Goal: Information Seeking & Learning: Learn about a topic

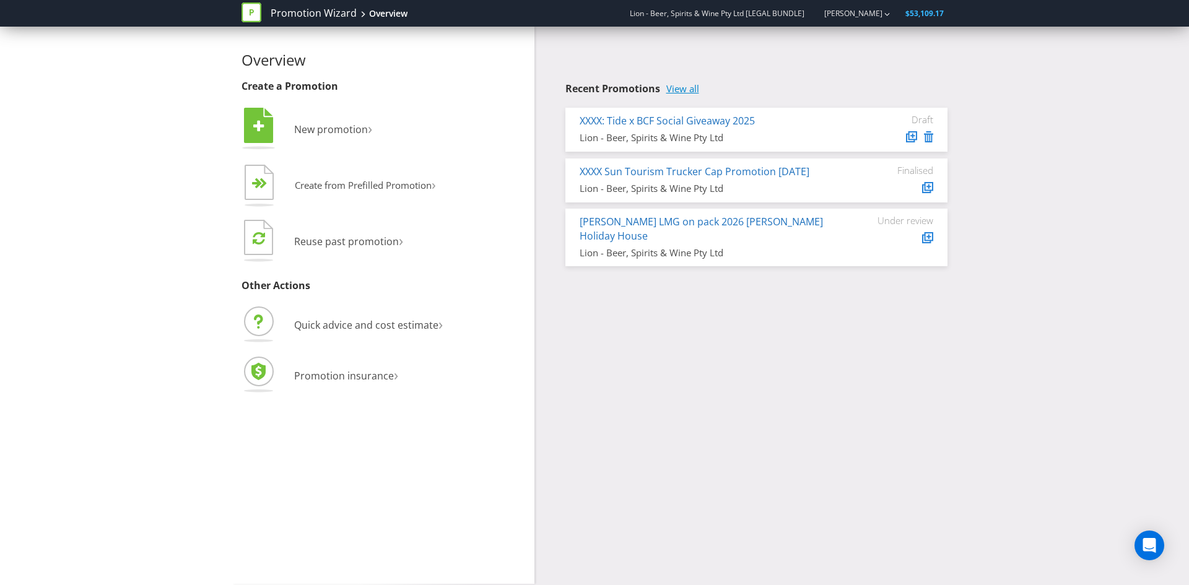
click at [680, 92] on link "View all" at bounding box center [682, 89] width 33 height 11
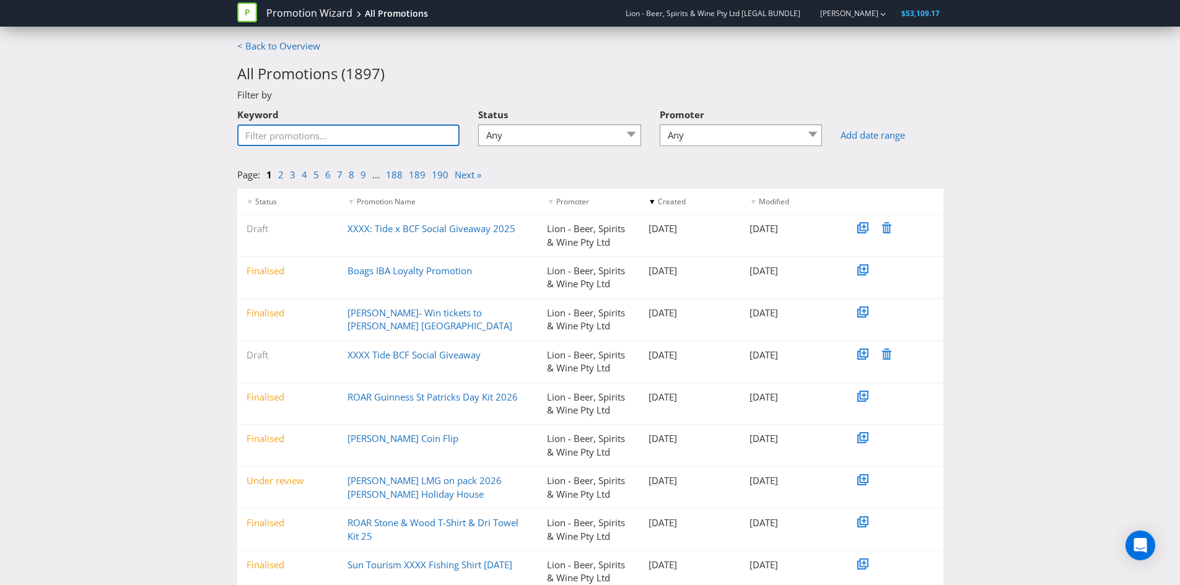
click at [290, 138] on input "Keyword" at bounding box center [348, 135] width 223 height 22
click at [418, 98] on div "Filter by" at bounding box center [590, 95] width 724 height 13
drag, startPoint x: 393, startPoint y: 227, endPoint x: 522, endPoint y: 102, distance: 180.4
click at [522, 102] on div "Status Any Draft Under review Unlocked for amendments Amendments submitted Fina…" at bounding box center [559, 124] width 163 height 45
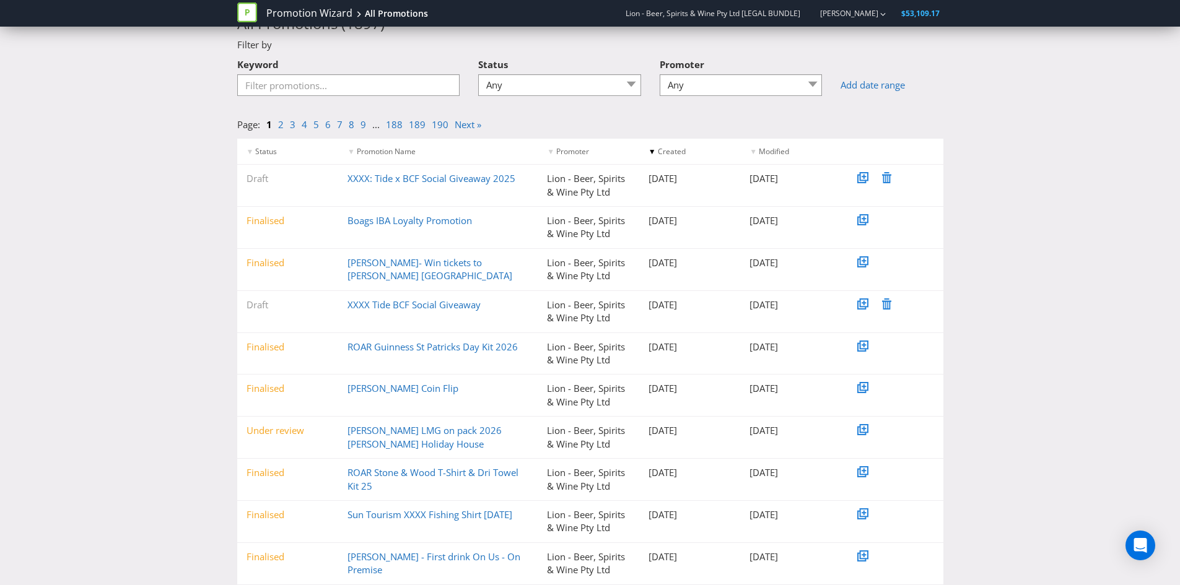
scroll to position [82, 0]
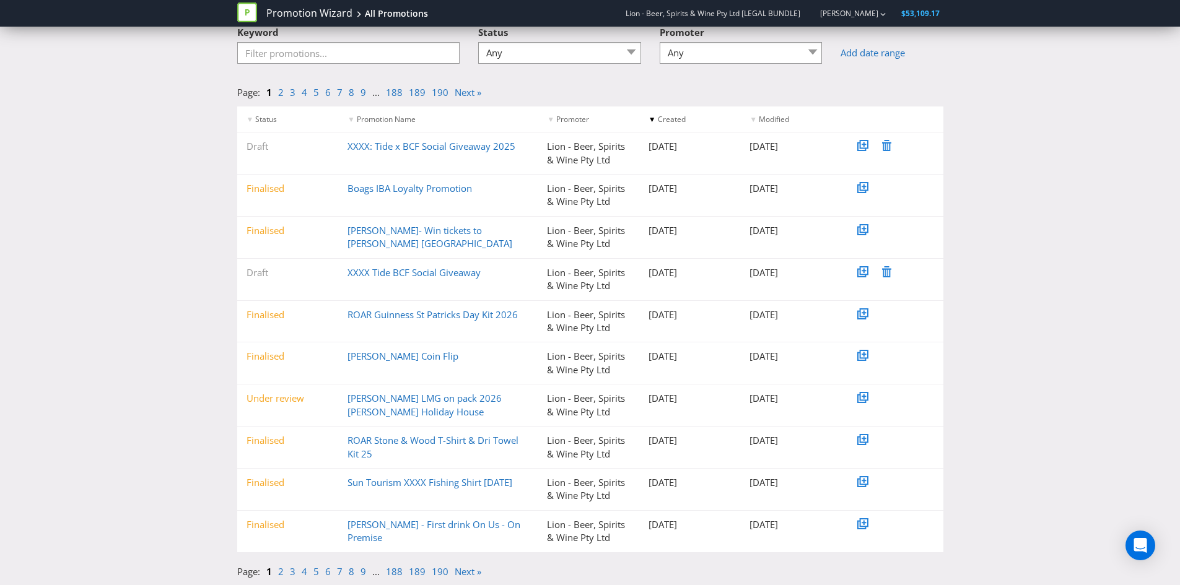
drag, startPoint x: 147, startPoint y: 563, endPoint x: 118, endPoint y: 583, distance: 35.2
click at [438, 525] on link "[PERSON_NAME] - First drink On Us - On Premise" at bounding box center [433, 530] width 173 height 25
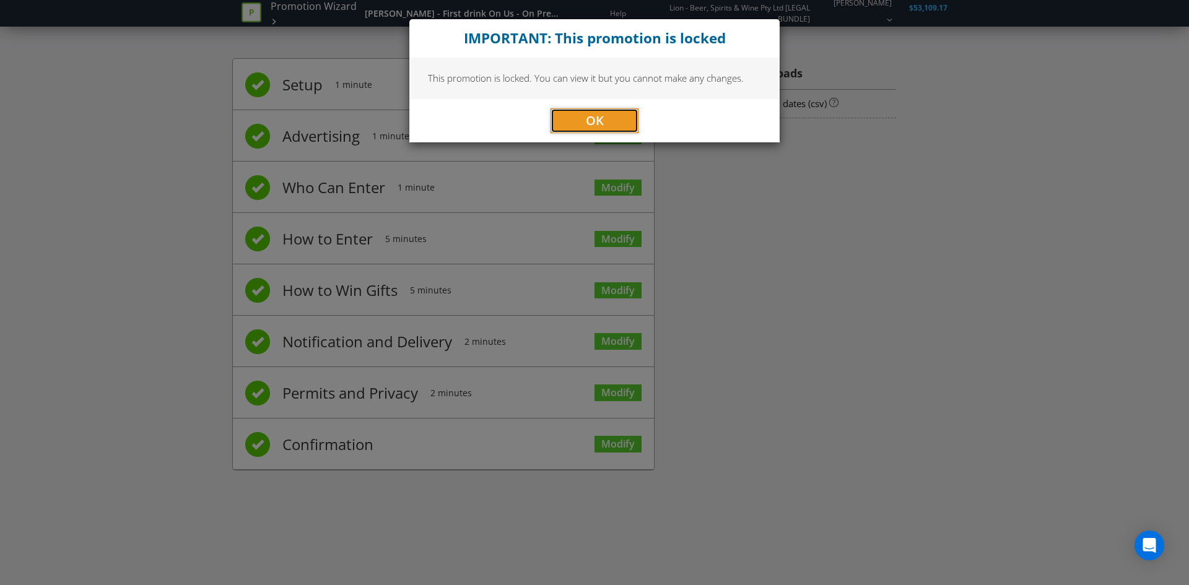
click at [570, 110] on button "OK" at bounding box center [594, 120] width 88 height 25
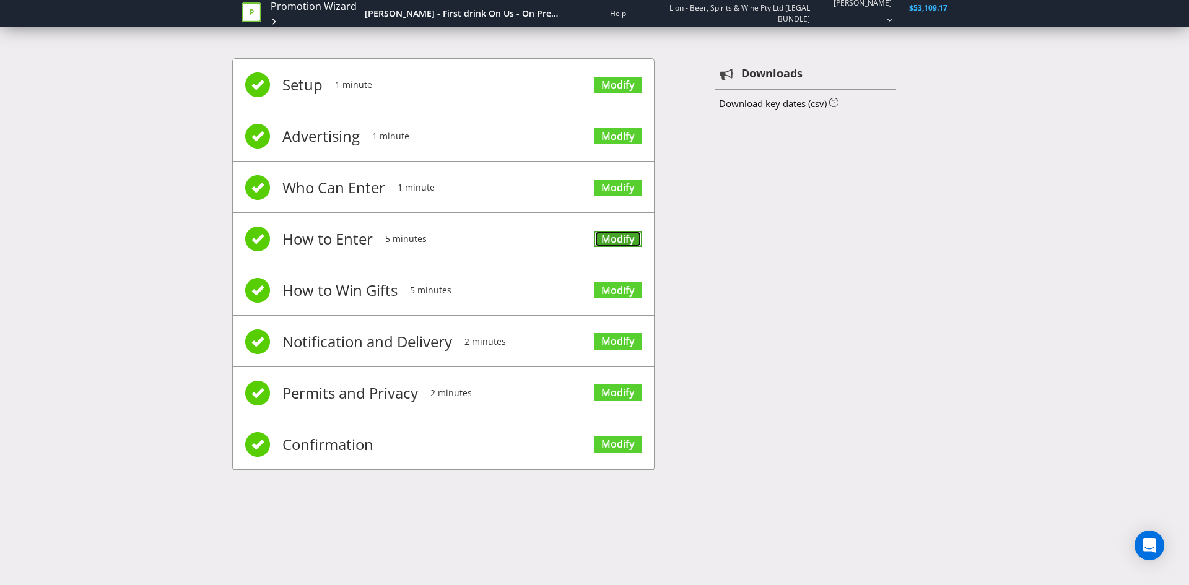
click at [617, 238] on link "Modify" at bounding box center [617, 239] width 47 height 17
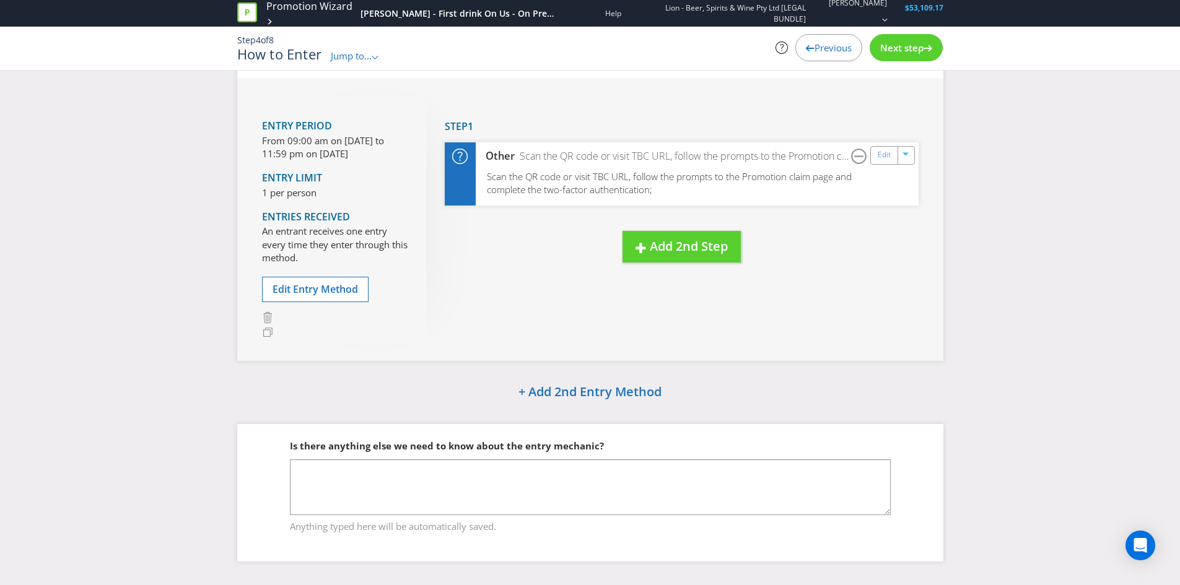
scroll to position [65, 0]
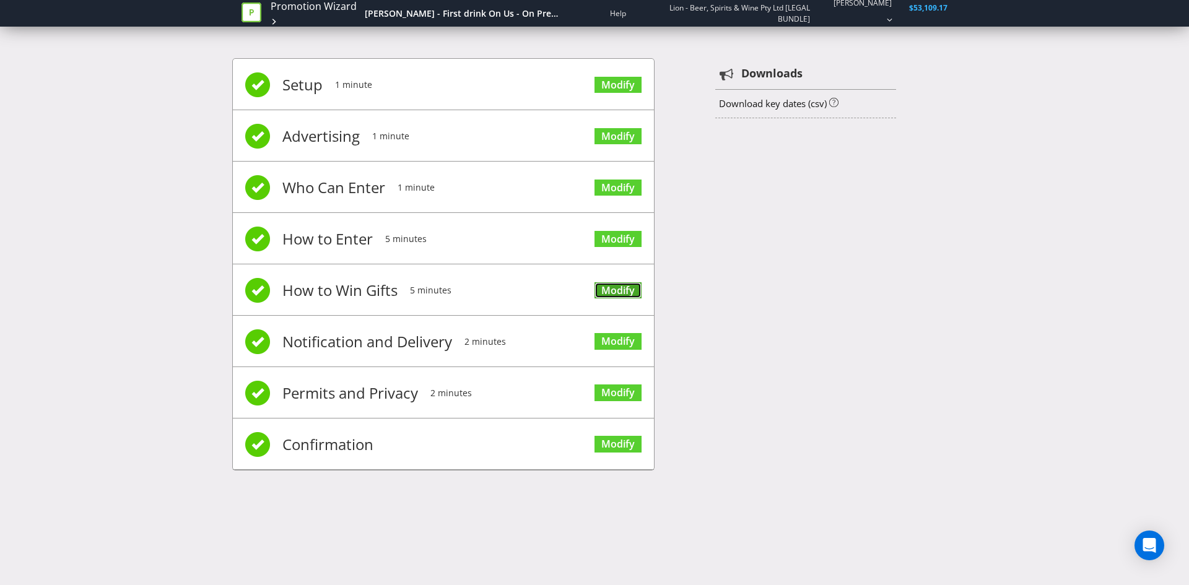
click at [625, 289] on link "Modify" at bounding box center [617, 290] width 47 height 17
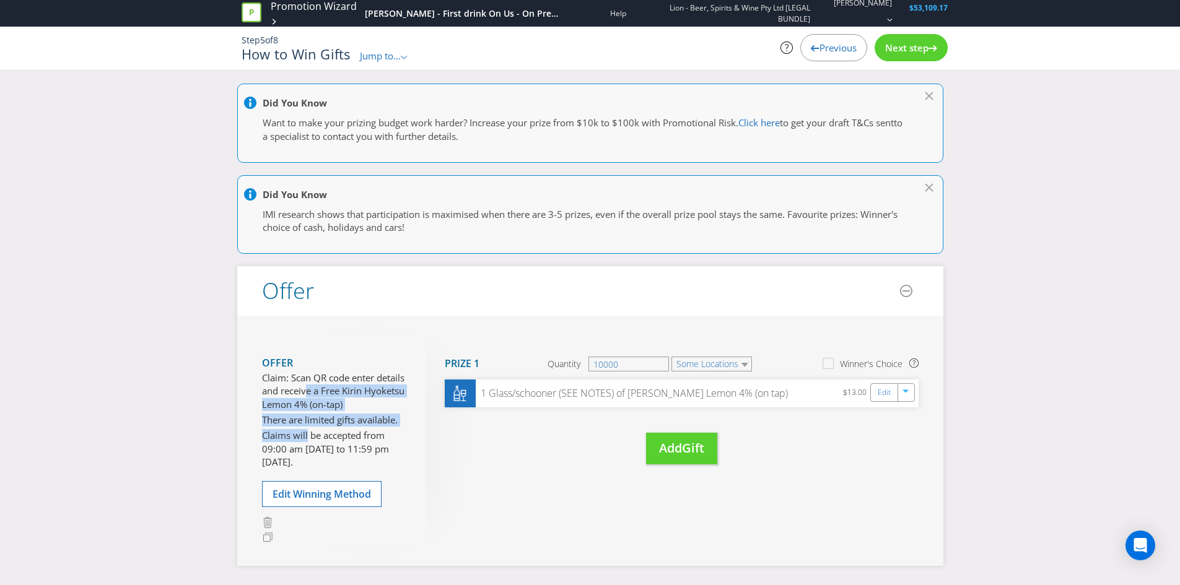
drag, startPoint x: 304, startPoint y: 394, endPoint x: 308, endPoint y: 428, distance: 34.3
click at [308, 428] on section "Offer Claim: Scan QR code enter details and receive a Free Kirin Hyoketsu Lemon…" at bounding box center [335, 409] width 146 height 123
click at [332, 433] on p "Claims will be accepted from 09:00 am [DATE] to 11:59 pm [DATE]." at bounding box center [335, 449] width 146 height 40
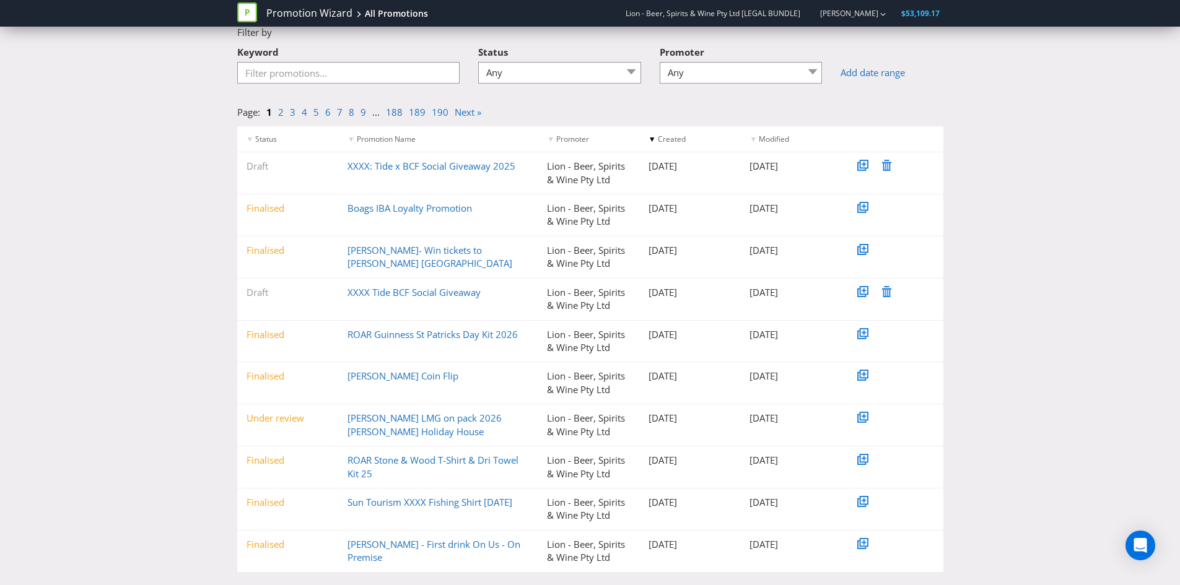
scroll to position [82, 0]
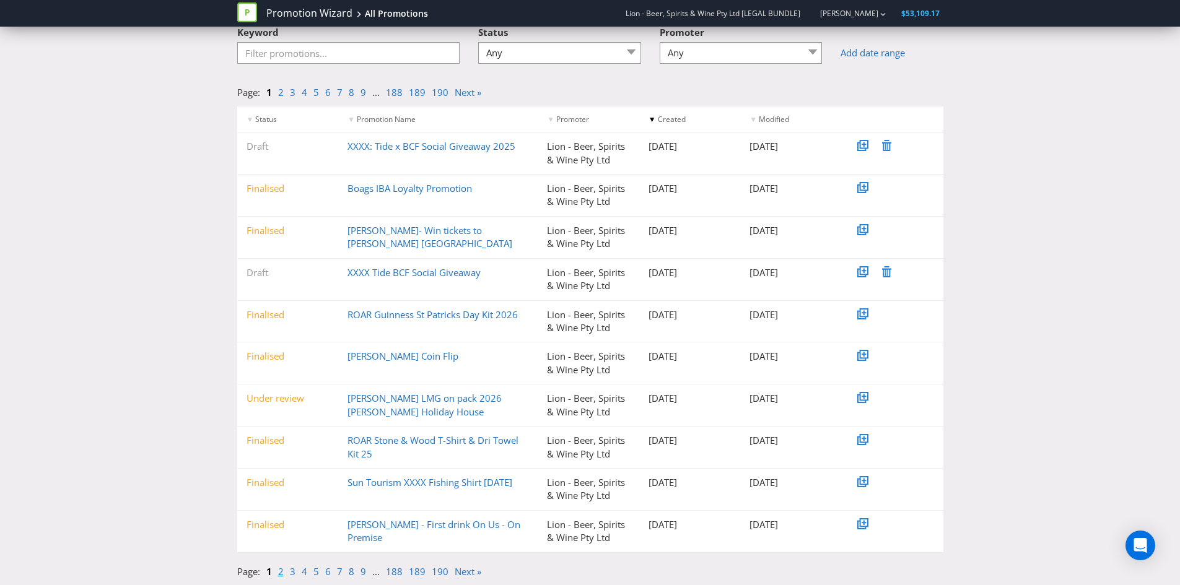
click at [280, 574] on link "2" at bounding box center [281, 571] width 6 height 12
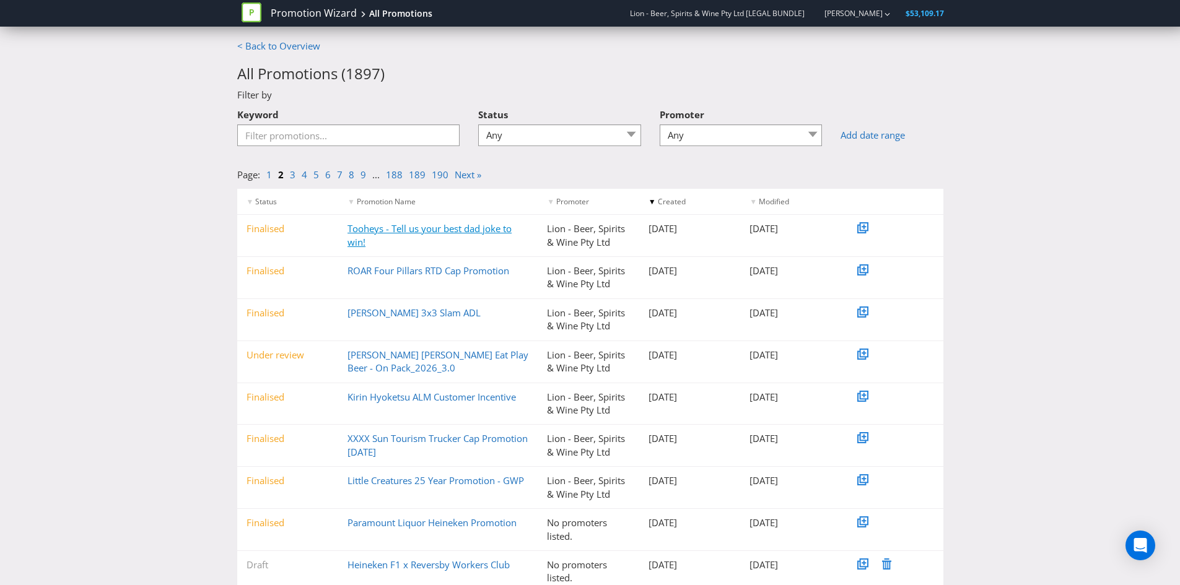
click at [427, 228] on link "Tooheys - Tell us your best dad joke to win!" at bounding box center [429, 234] width 164 height 25
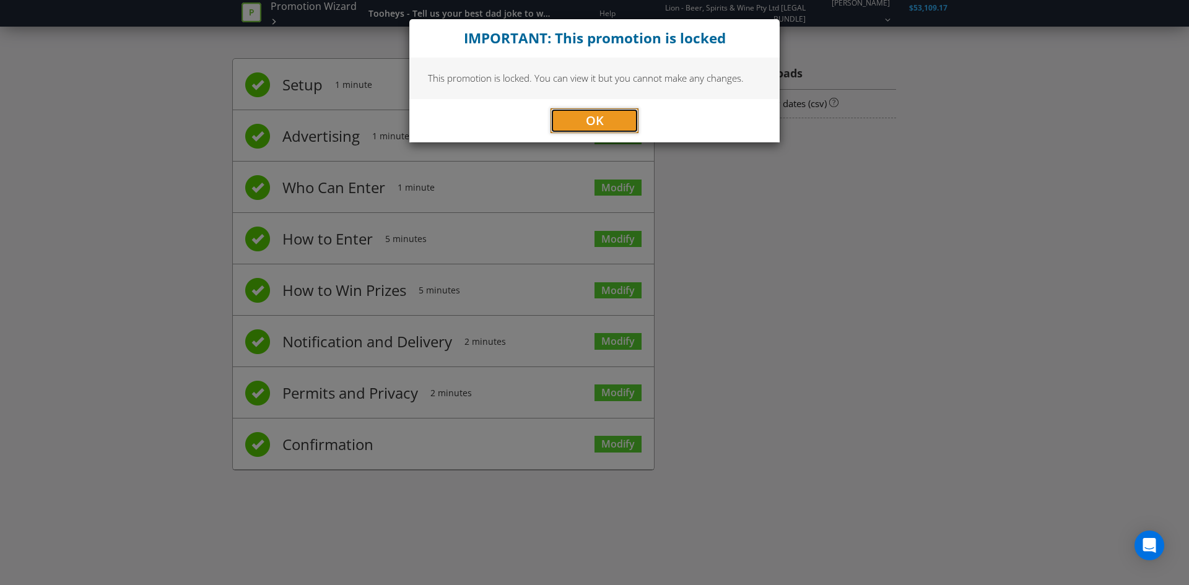
click at [629, 127] on button "OK" at bounding box center [594, 120] width 88 height 25
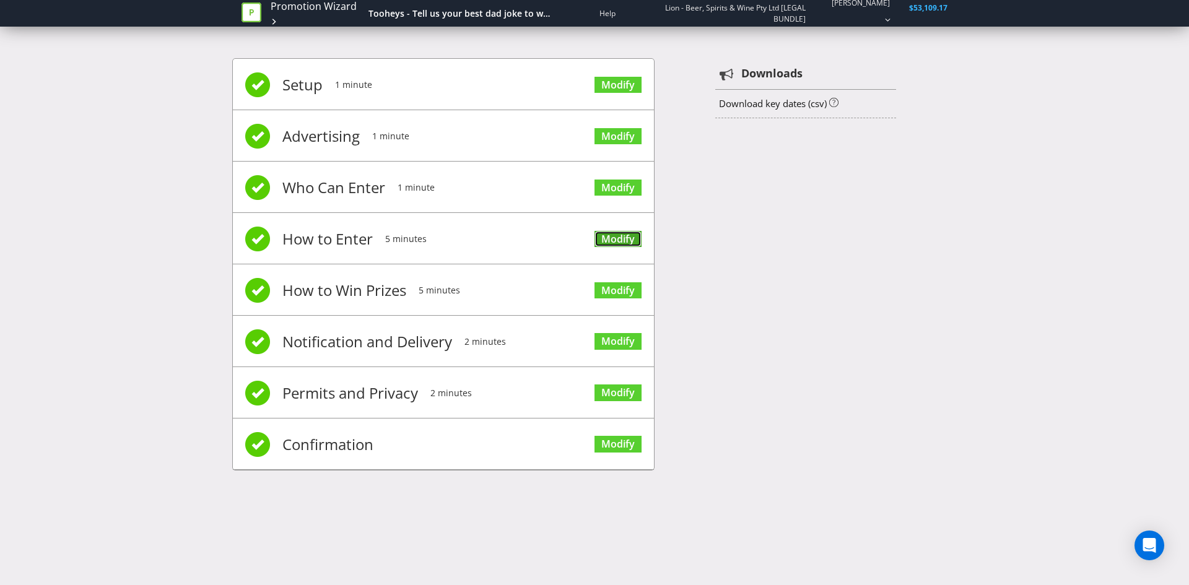
click at [620, 231] on link "Modify" at bounding box center [617, 239] width 47 height 17
click at [614, 292] on link "Modify" at bounding box center [617, 290] width 47 height 17
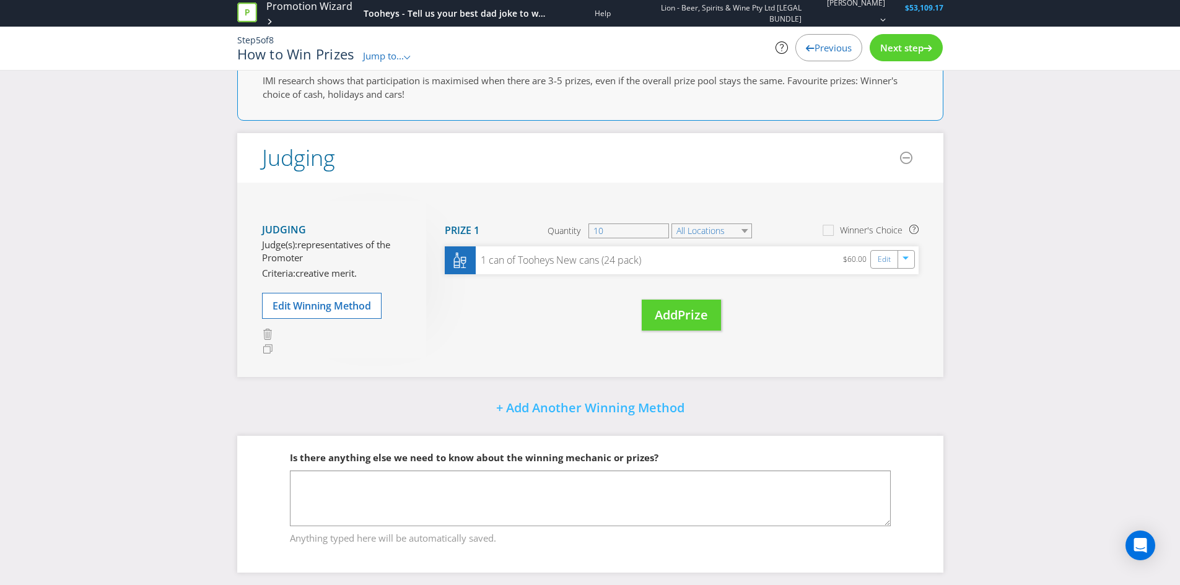
scroll to position [48, 0]
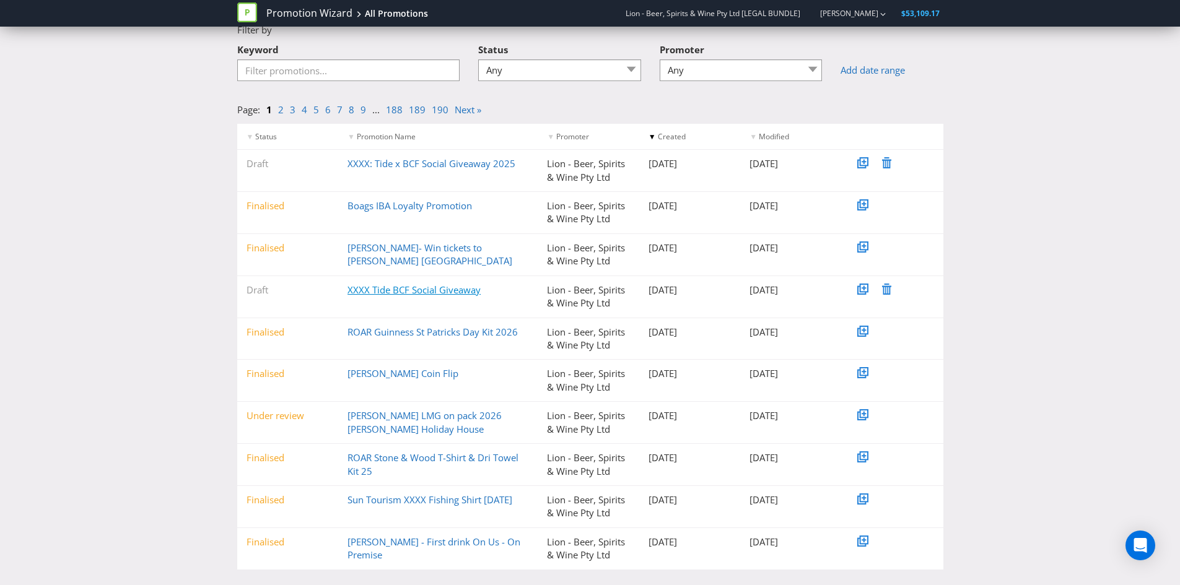
scroll to position [82, 0]
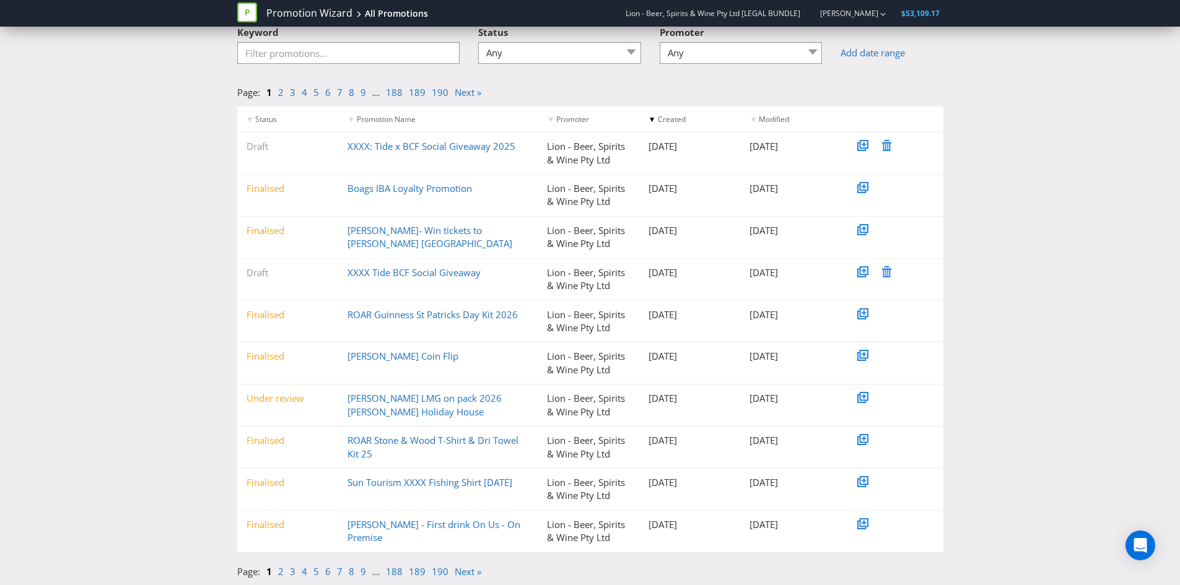
click at [284, 573] on li "2" at bounding box center [284, 571] width 12 height 13
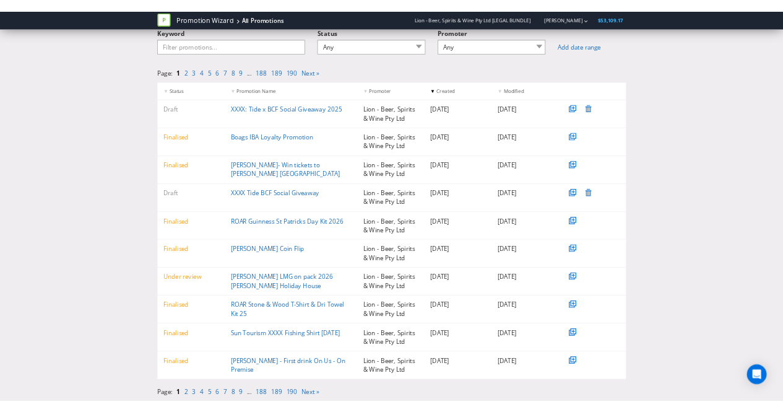
scroll to position [82, 0]
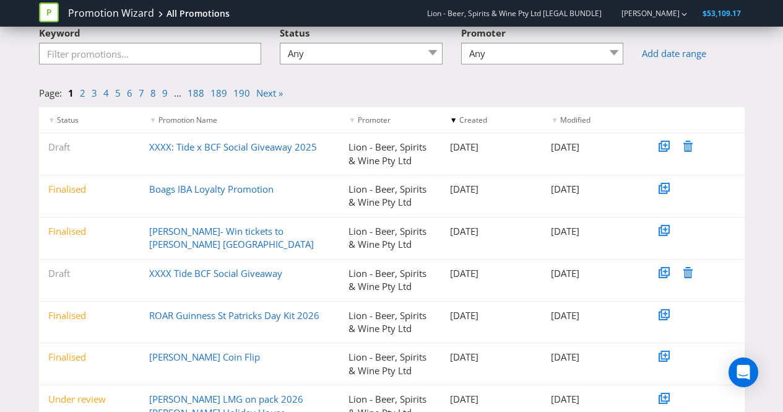
click at [744, 60] on div "Keyword Status Any Draft Under review Unlocked for amendments Amendments submit…" at bounding box center [392, 47] width 724 height 54
